Goal: Task Accomplishment & Management: Manage account settings

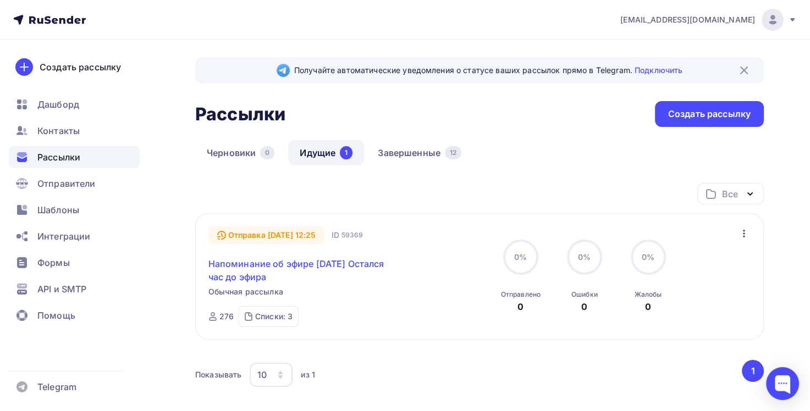
click at [328, 262] on link "Напоминание об эфире [DATE] Остался час до эфира" at bounding box center [302, 270] width 189 height 26
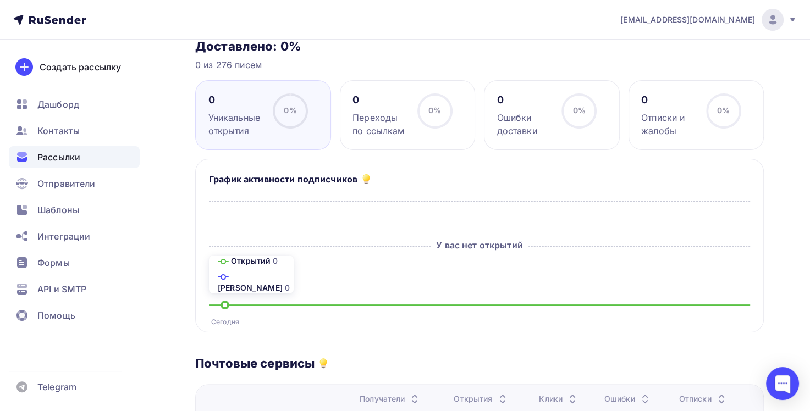
scroll to position [110, 0]
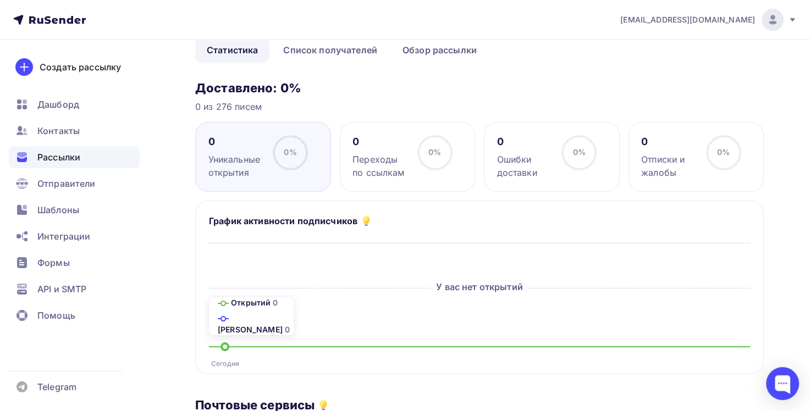
click at [59, 161] on span "Рассылки" at bounding box center [58, 157] width 43 height 13
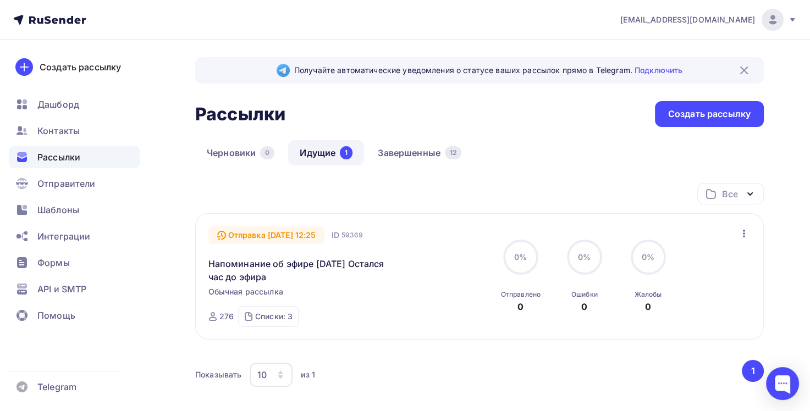
click at [744, 232] on icon "button" at bounding box center [743, 233] width 13 height 13
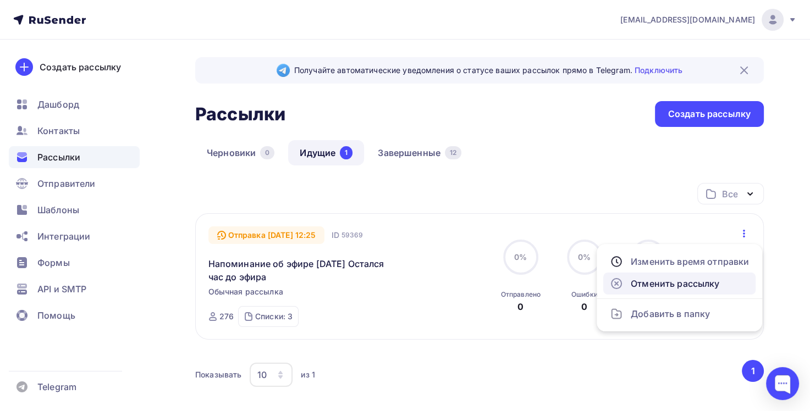
click at [684, 284] on div "Отменить рассылку" at bounding box center [679, 283] width 139 height 13
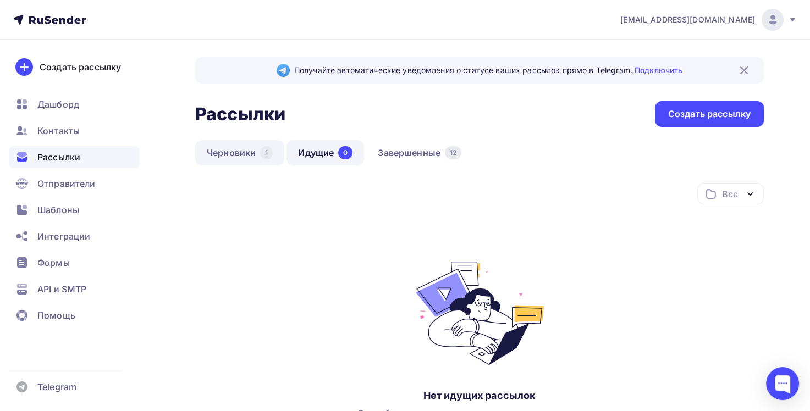
click at [228, 154] on link "Черновики 1" at bounding box center [239, 152] width 89 height 25
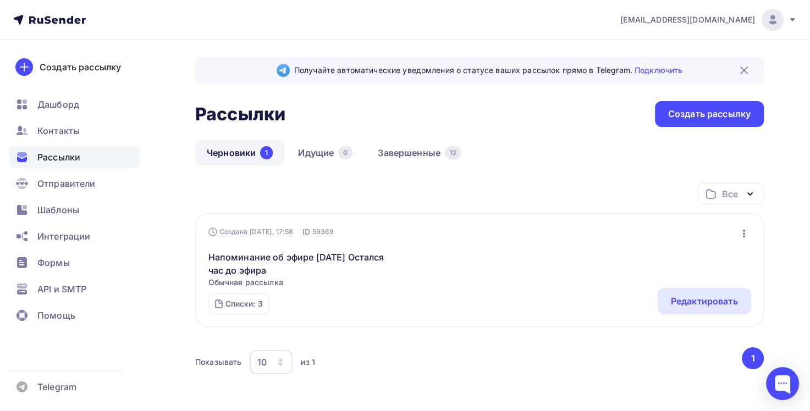
click at [737, 231] on icon "button" at bounding box center [743, 233] width 13 height 13
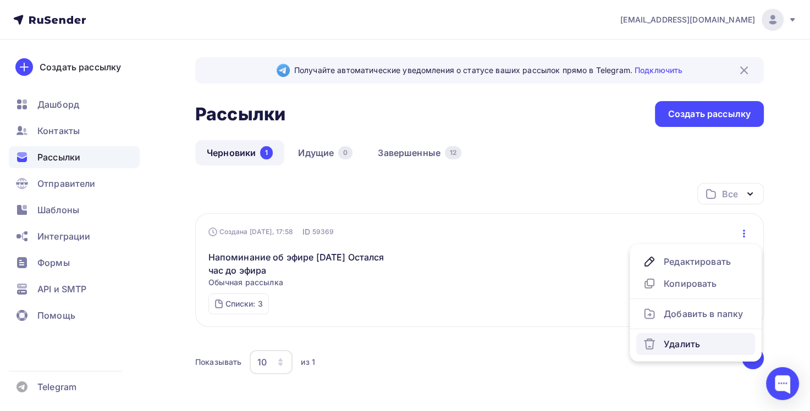
click at [685, 345] on div "Удалить" at bounding box center [696, 344] width 106 height 13
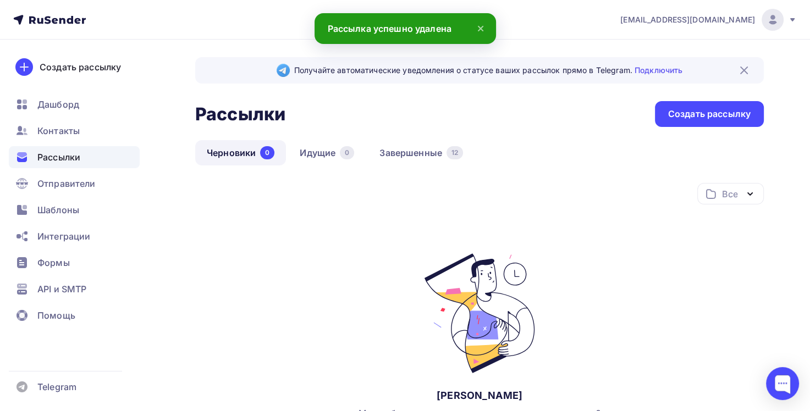
click at [70, 156] on span "Рассылки" at bounding box center [58, 157] width 43 height 13
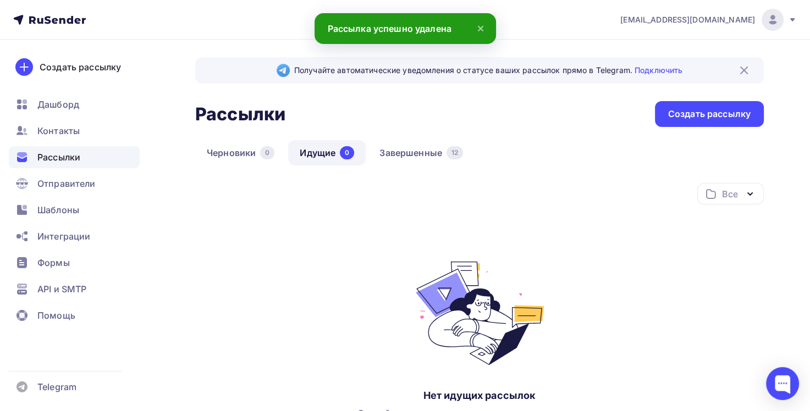
click at [482, 28] on icon at bounding box center [480, 28] width 13 height 13
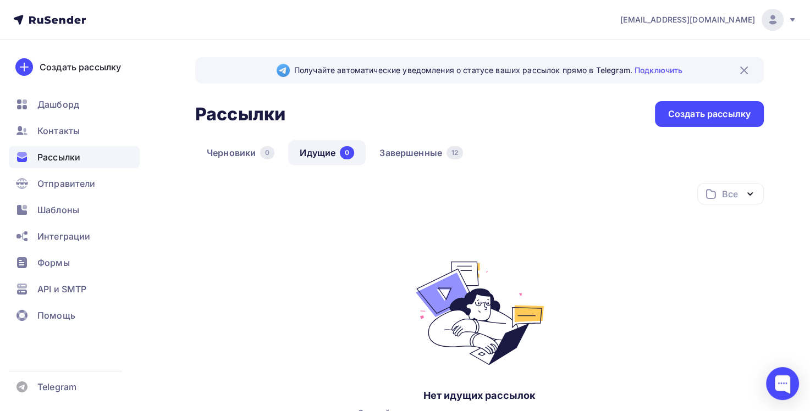
click at [384, 196] on div "Все Все папки Пробные (2) Последние публикации (1) Создать новую папку" at bounding box center [479, 198] width 569 height 30
